Goal: Task Accomplishment & Management: Understand process/instructions

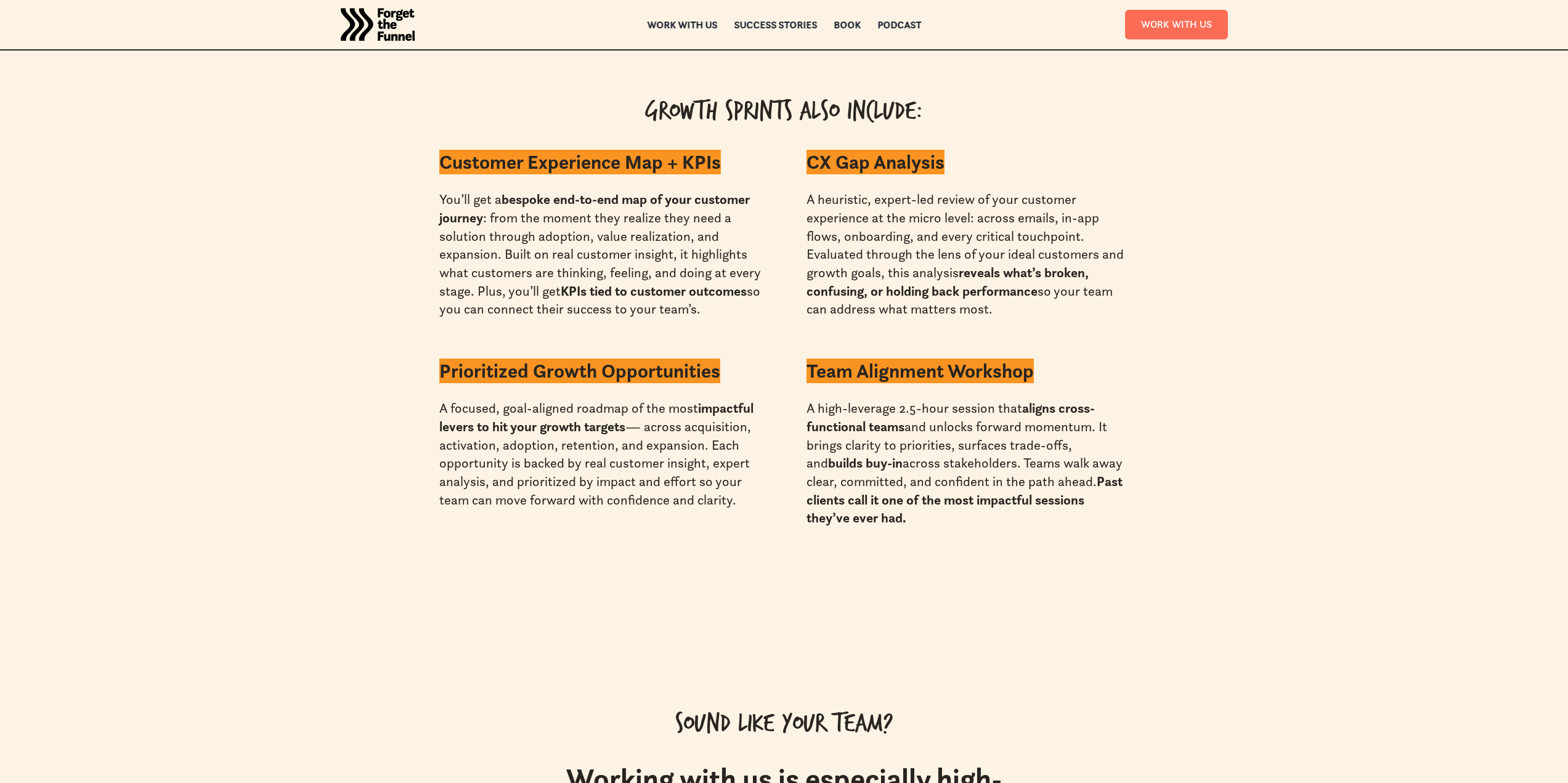
scroll to position [3677, 0]
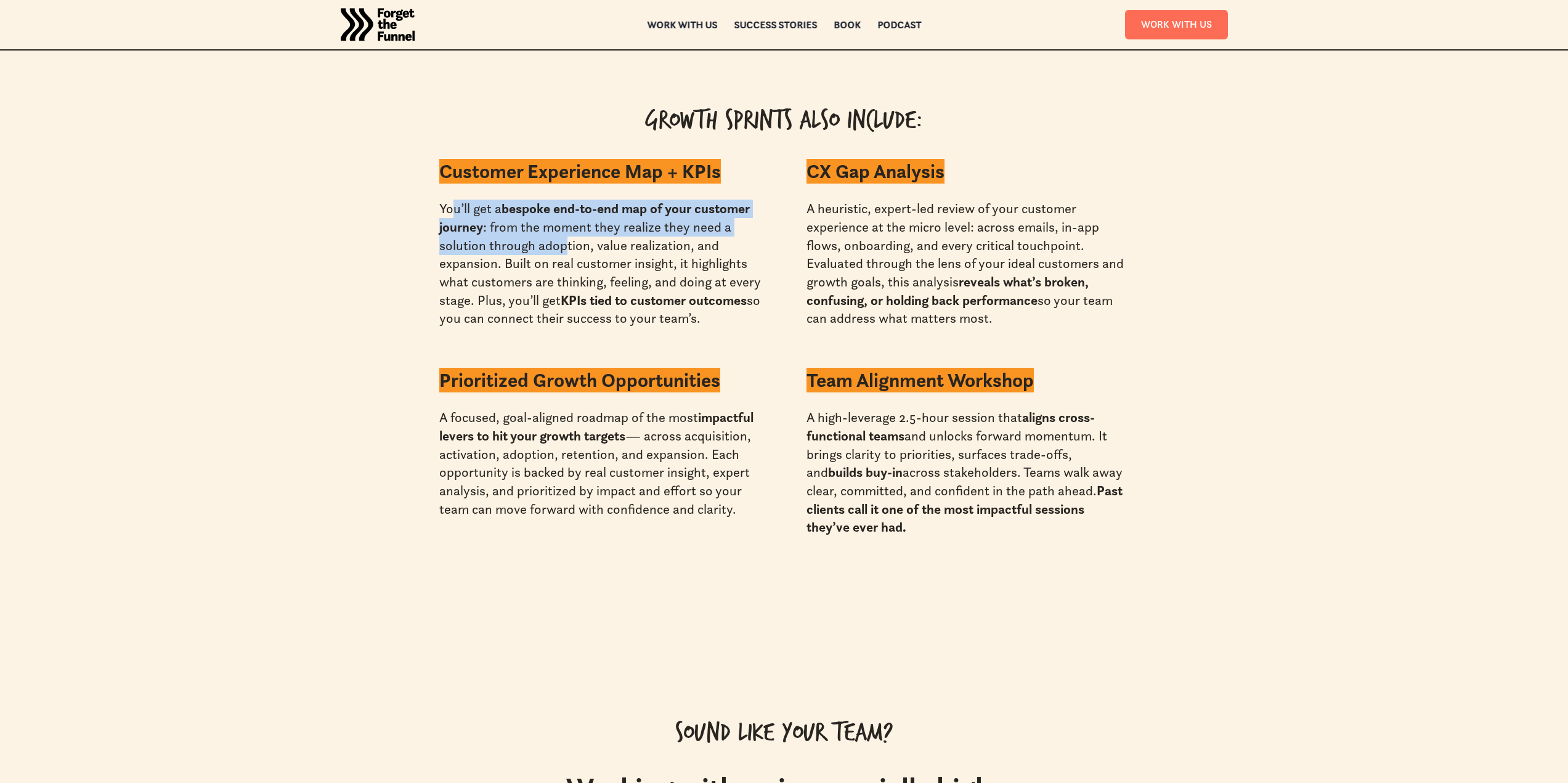
drag, startPoint x: 453, startPoint y: 188, endPoint x: 591, endPoint y: 244, distance: 148.9
click at [576, 233] on div "You’ll get a bespoke end-to-end map of your customer journey : from the moment …" at bounding box center [600, 263] width 323 height 128
drag, startPoint x: 1191, startPoint y: 335, endPoint x: 1191, endPoint y: 279, distance: 56.0
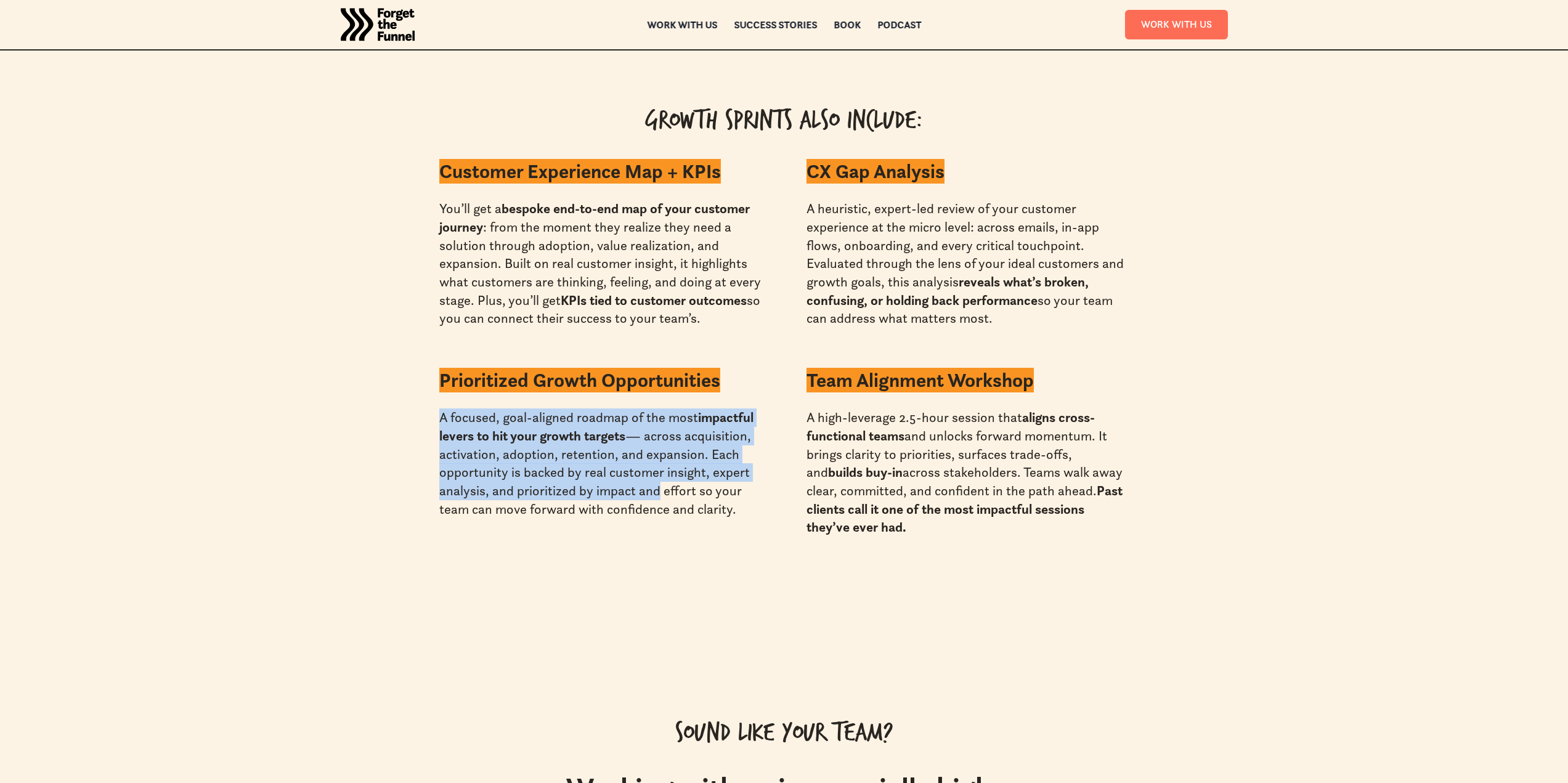
drag, startPoint x: 437, startPoint y: 400, endPoint x: 654, endPoint y: 475, distance: 229.6
click at [654, 475] on div "Customer Experience Map + KPIs You’ll get a bespoke end-to-end map of your cust…" at bounding box center [784, 347] width 764 height 378
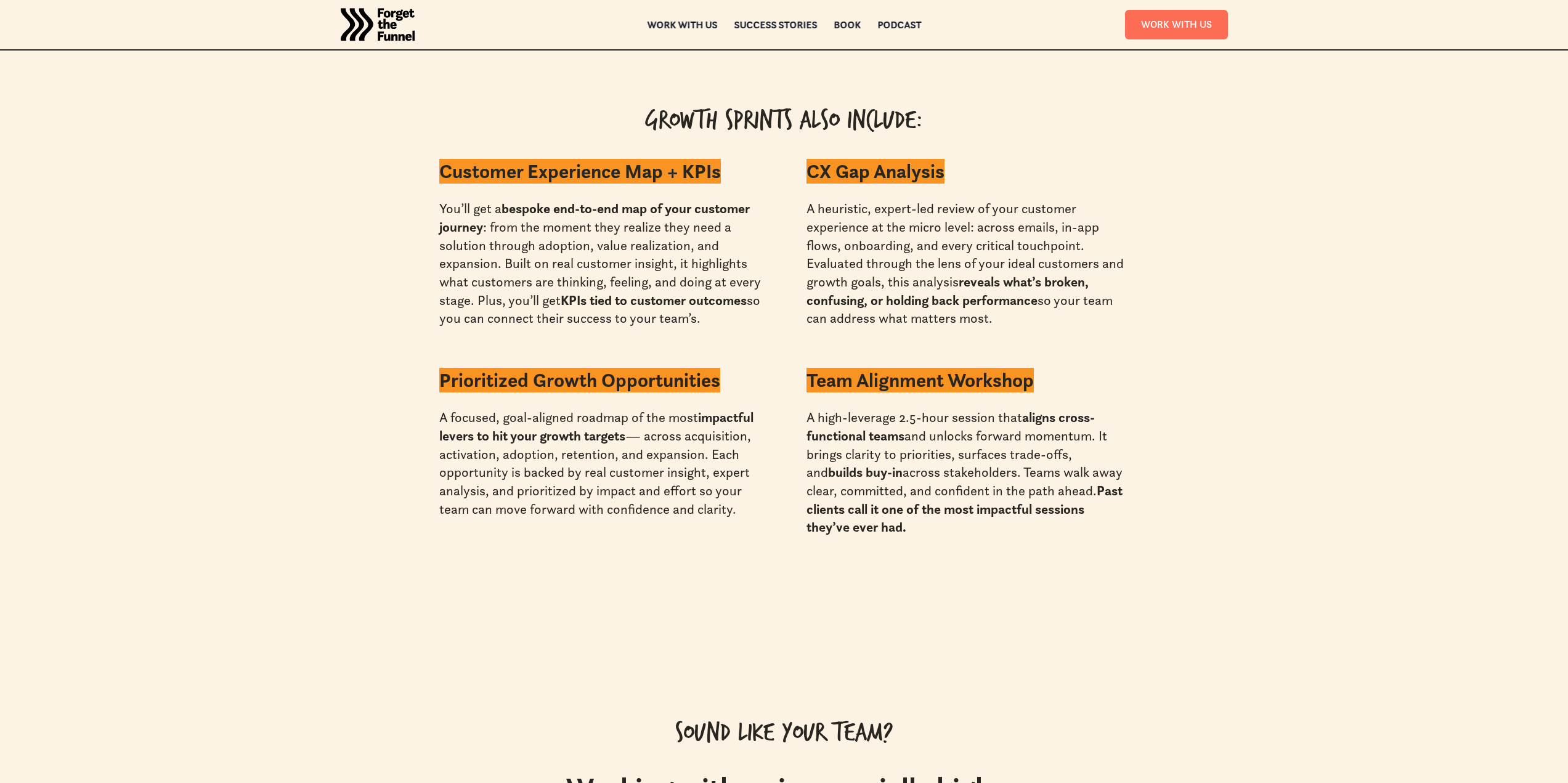
drag, startPoint x: 1233, startPoint y: 327, endPoint x: 1223, endPoint y: 290, distance: 38.3
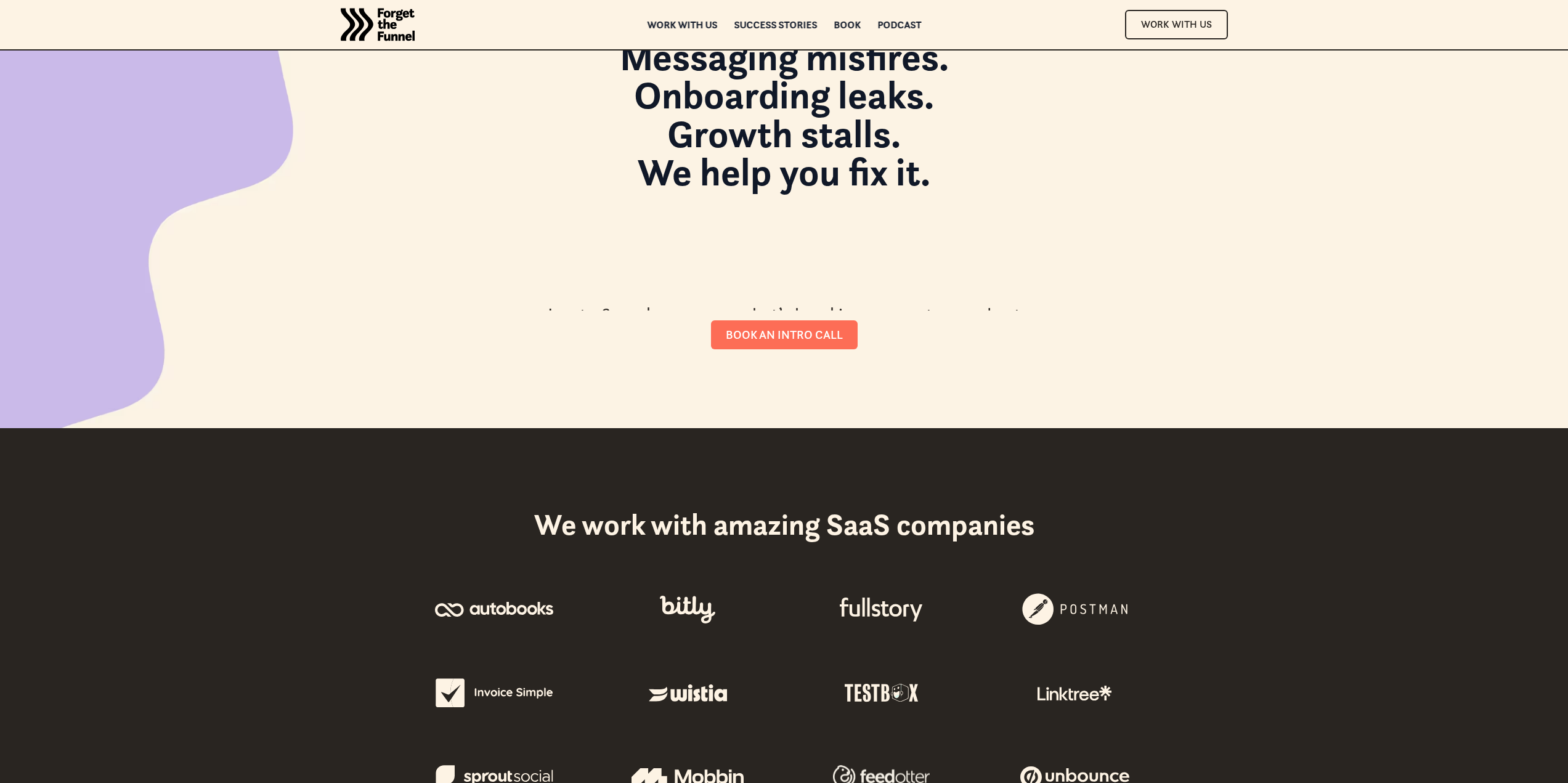
scroll to position [0, 0]
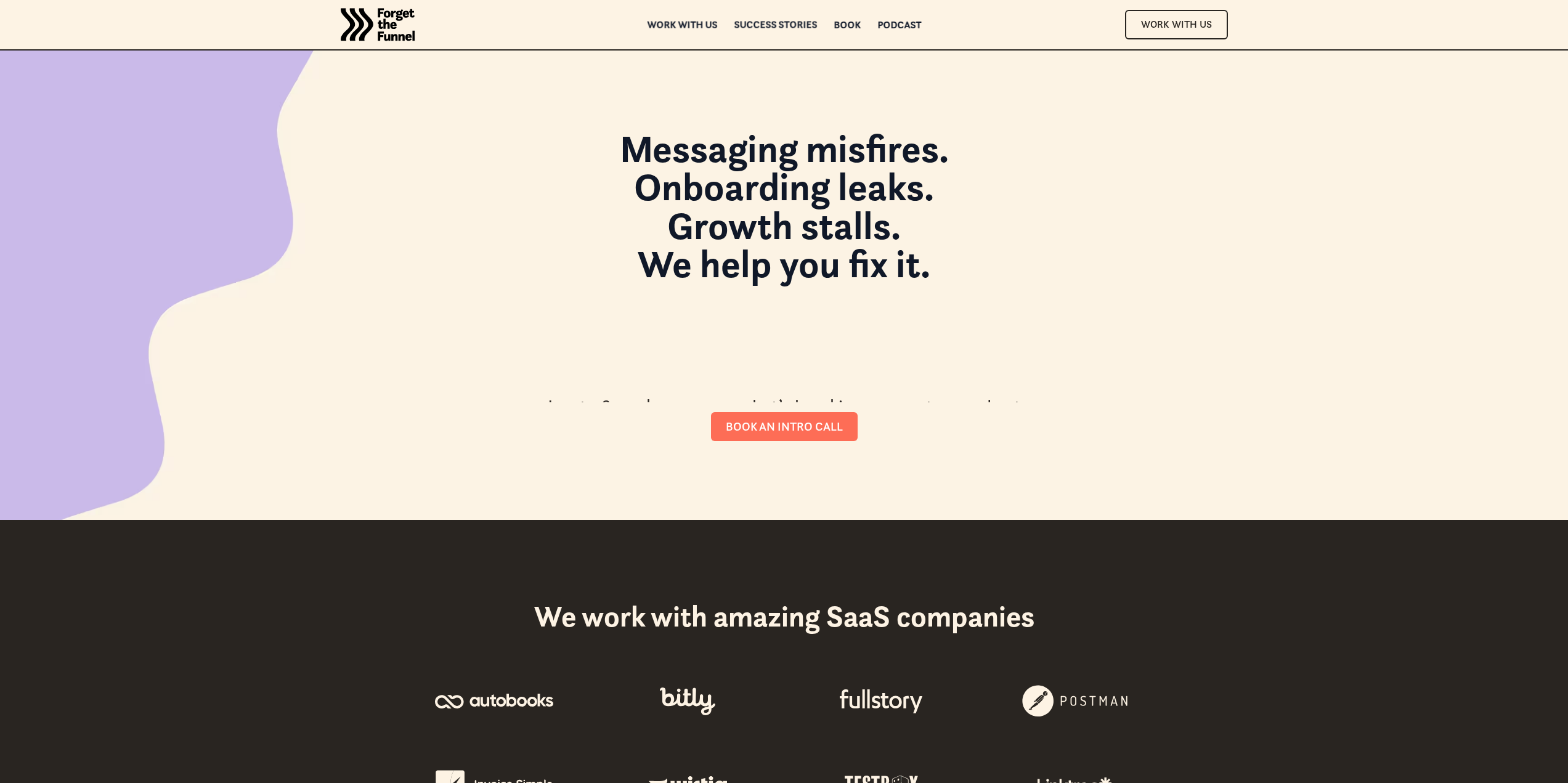
click at [684, 23] on div "Work with us" at bounding box center [682, 24] width 70 height 9
